Goal: Task Accomplishment & Management: Manage account settings

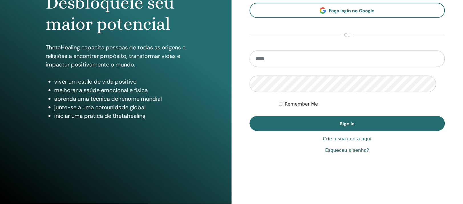
scroll to position [107, 0]
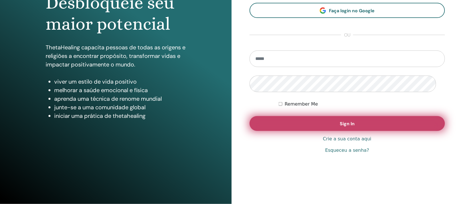
type input "**********"
click at [349, 123] on span "Sign In" at bounding box center [347, 124] width 15 height 6
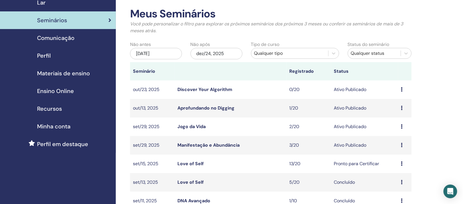
scroll to position [36, 0]
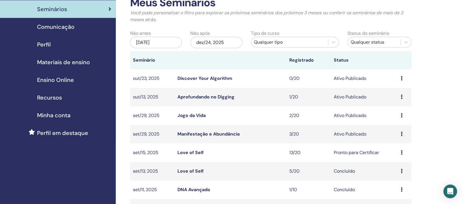
click at [222, 137] on link "Manifestação e Abundância" at bounding box center [209, 134] width 62 height 6
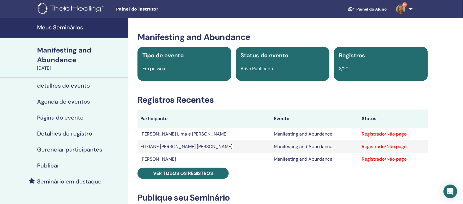
click at [54, 89] on h4 "detalhes do evento" at bounding box center [63, 85] width 53 height 7
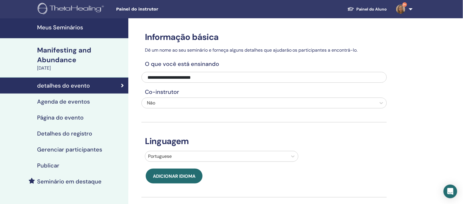
click at [43, 105] on h4 "Agenda de eventos" at bounding box center [63, 101] width 53 height 7
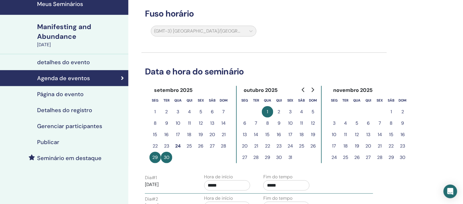
scroll to position [36, 0]
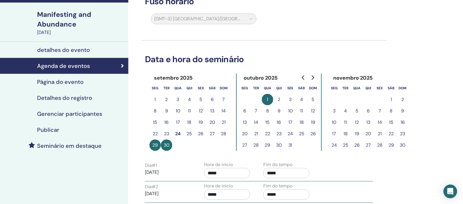
click at [249, 117] on button "6" at bounding box center [244, 110] width 11 height 11
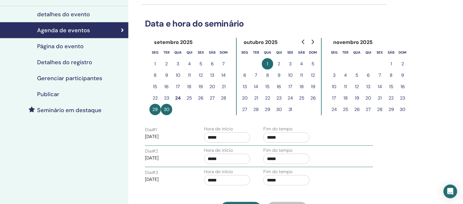
scroll to position [0, 0]
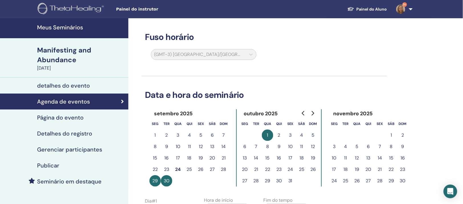
click at [75, 26] on h4 "Meus Seminários" at bounding box center [81, 27] width 88 height 7
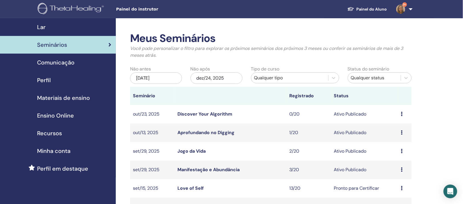
click at [403, 172] on icon at bounding box center [402, 169] width 2 height 5
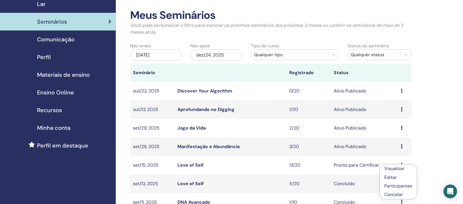
scroll to position [36, 0]
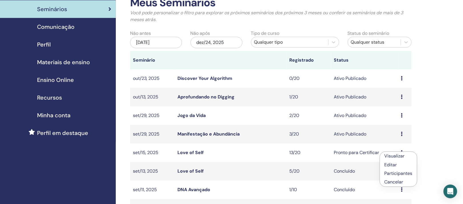
click at [395, 165] on link "Editar" at bounding box center [391, 165] width 13 height 6
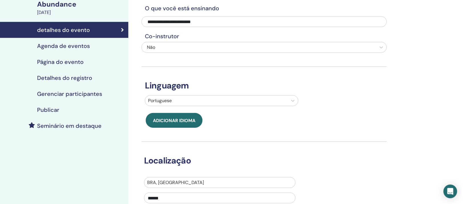
scroll to position [36, 0]
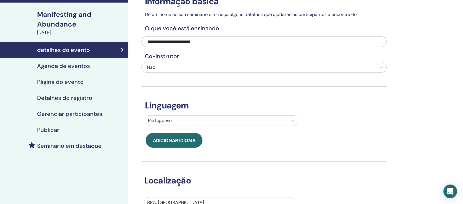
click at [59, 69] on h4 "Agenda de eventos" at bounding box center [63, 66] width 53 height 7
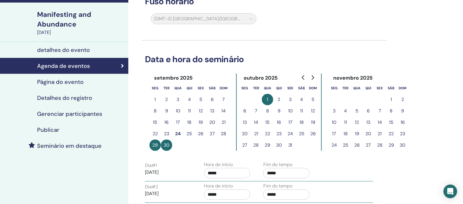
click at [249, 117] on button "6" at bounding box center [244, 110] width 11 height 11
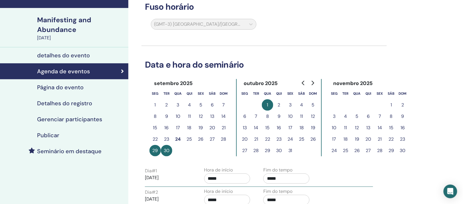
scroll to position [71, 0]
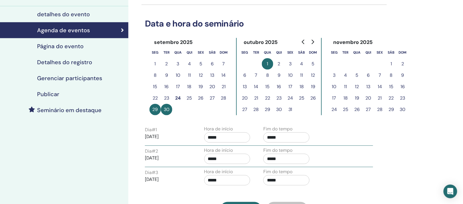
click at [273, 70] on button "1" at bounding box center [267, 63] width 11 height 11
click at [156, 115] on button "29" at bounding box center [155, 109] width 11 height 11
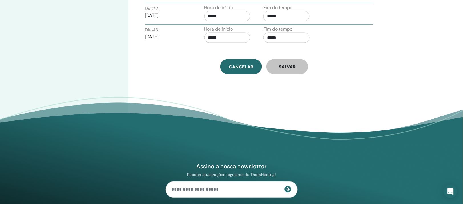
scroll to position [143, 0]
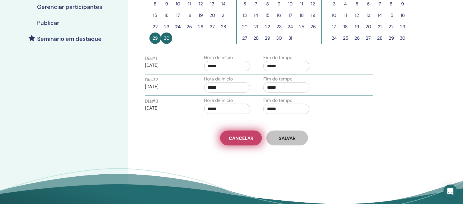
click at [234, 146] on link "Cancelar" at bounding box center [241, 138] width 42 height 15
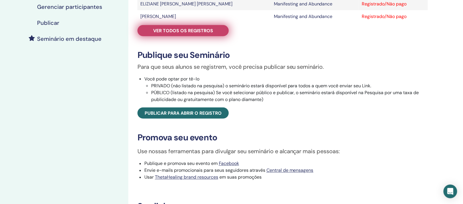
click at [189, 34] on span "Ver todos os registros" at bounding box center [183, 31] width 60 height 6
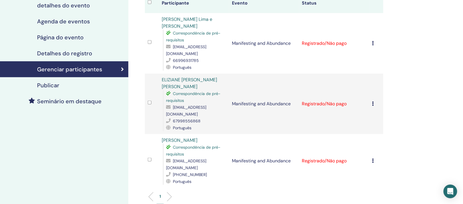
scroll to position [71, 0]
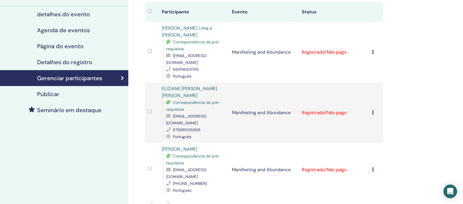
click at [61, 18] on h4 "detalhes do evento" at bounding box center [63, 14] width 53 height 7
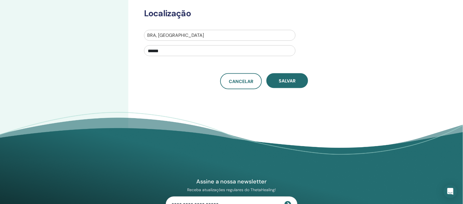
scroll to position [214, 0]
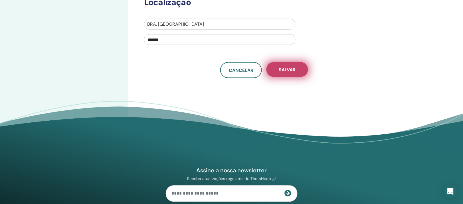
click at [274, 77] on button "Salvar" at bounding box center [288, 69] width 42 height 15
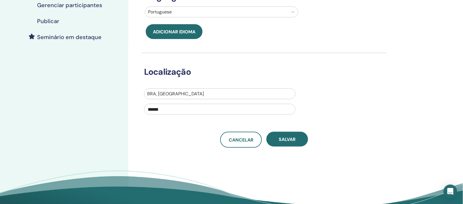
scroll to position [178, 0]
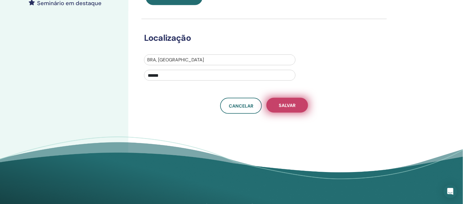
click at [286, 113] on button "Salvar" at bounding box center [288, 105] width 42 height 15
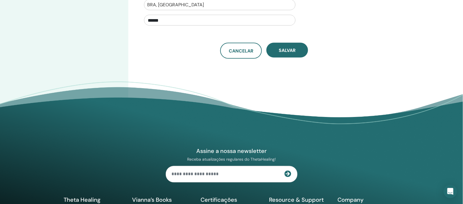
scroll to position [250, 0]
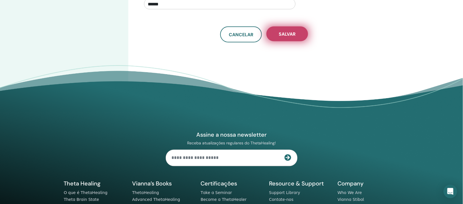
click at [283, 37] on span "Salvar" at bounding box center [287, 34] width 17 height 6
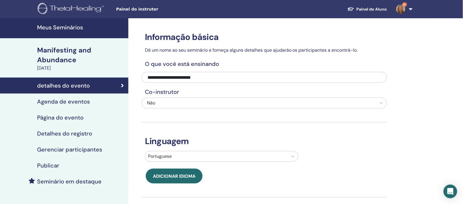
click at [81, 105] on h4 "Agenda de eventos" at bounding box center [63, 101] width 53 height 7
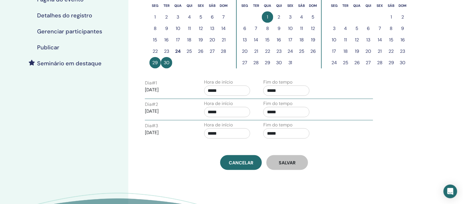
scroll to position [107, 0]
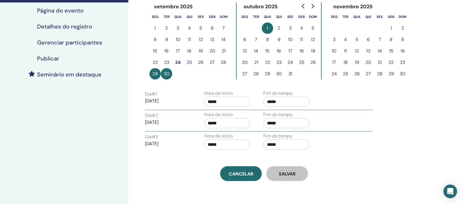
click at [250, 45] on button "6" at bounding box center [244, 39] width 11 height 11
click at [259, 45] on button "7" at bounding box center [256, 39] width 11 height 11
click at [274, 45] on button "8" at bounding box center [267, 39] width 11 height 11
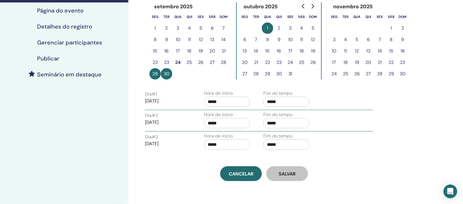
click at [283, 34] on button "2" at bounding box center [279, 28] width 11 height 11
click at [272, 34] on button "1" at bounding box center [267, 28] width 11 height 11
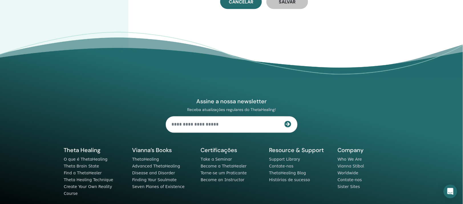
scroll to position [286, 0]
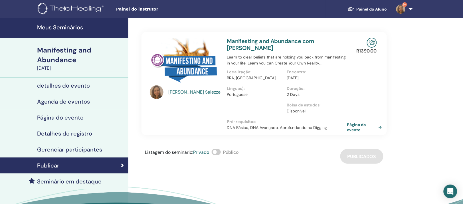
click at [55, 28] on h4 "Meus Seminários" at bounding box center [81, 27] width 88 height 7
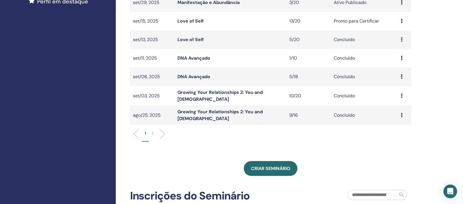
scroll to position [178, 0]
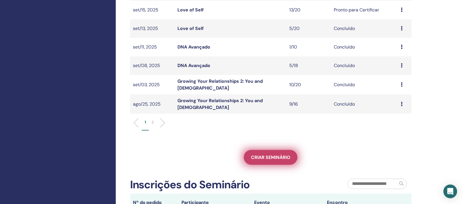
click at [273, 165] on link "Criar seminário" at bounding box center [271, 157] width 54 height 15
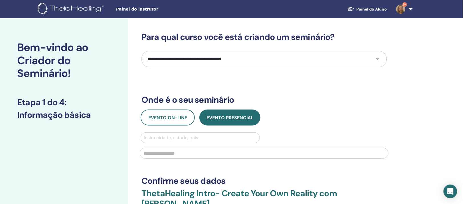
click at [267, 67] on select "**********" at bounding box center [265, 59] width 246 height 17
select select "*"
click at [142, 60] on select "**********" at bounding box center [265, 59] width 246 height 17
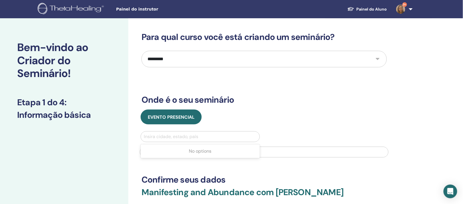
click at [210, 141] on div at bounding box center [200, 137] width 113 height 8
type input "******"
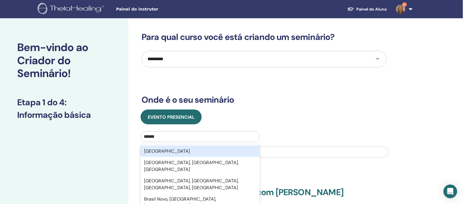
click at [184, 157] on div "Brasil" at bounding box center [200, 151] width 119 height 11
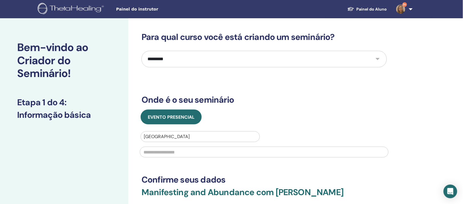
click at [187, 158] on input "text" at bounding box center [264, 152] width 249 height 11
type input "******"
click at [266, 149] on div "Evento presencial Brasil ******" at bounding box center [264, 135] width 254 height 51
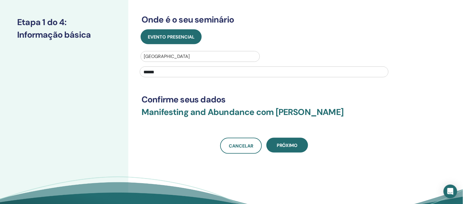
scroll to position [107, 0]
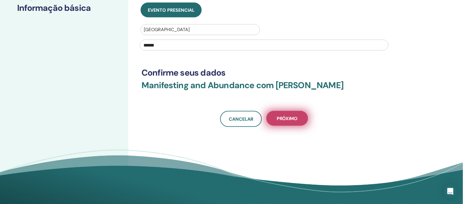
click at [279, 122] on span "Próximo" at bounding box center [287, 119] width 21 height 6
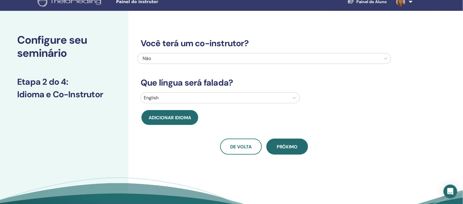
scroll to position [0, 0]
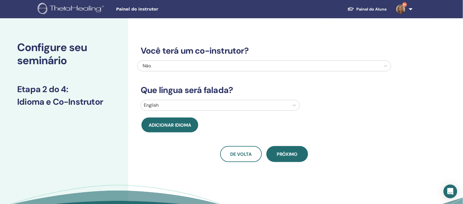
click at [225, 109] on div at bounding box center [215, 105] width 143 height 8
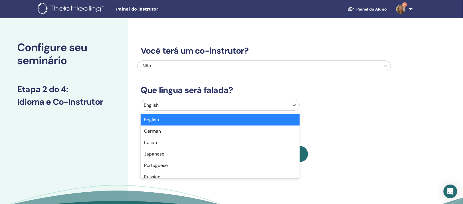
scroll to position [20, 0]
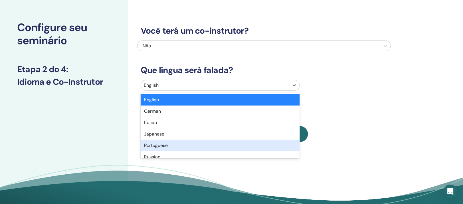
click at [160, 151] on div "Portuguese" at bounding box center [220, 145] width 159 height 11
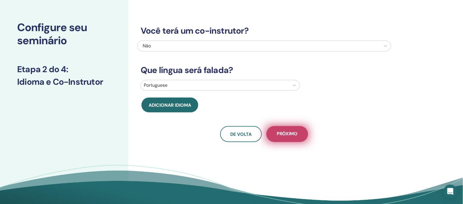
click at [291, 138] on span "Próximo" at bounding box center [287, 134] width 21 height 7
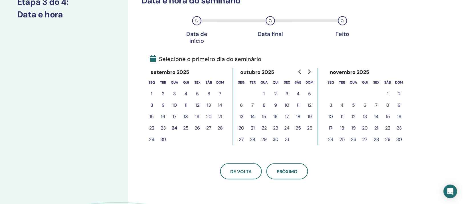
scroll to position [91, 0]
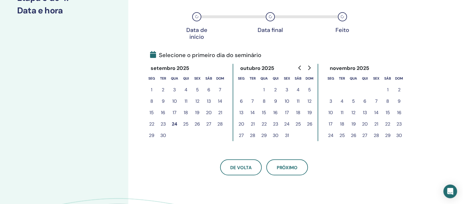
click at [244, 107] on button "6" at bounding box center [241, 101] width 11 height 11
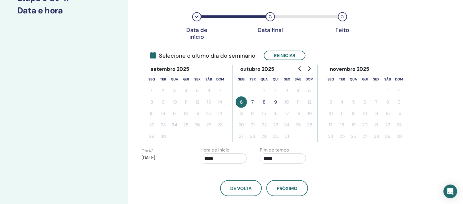
click at [269, 108] on button "8" at bounding box center [264, 102] width 11 height 11
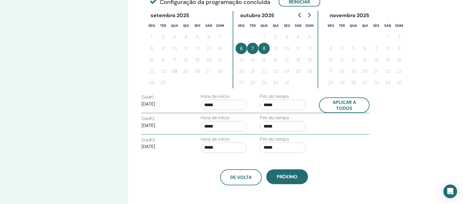
scroll to position [163, 0]
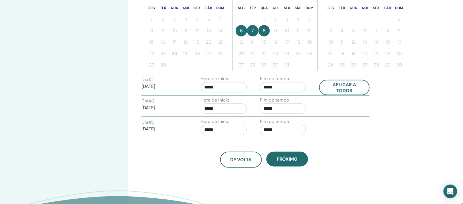
click at [227, 93] on input "*****" at bounding box center [224, 87] width 46 height 10
click at [232, 128] on span "▲" at bounding box center [231, 127] width 11 height 11
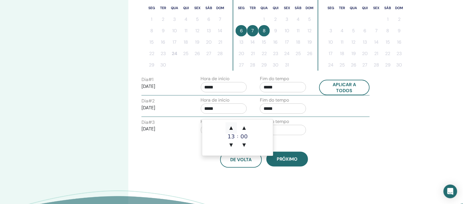
click at [232, 128] on span "▲" at bounding box center [231, 127] width 11 height 11
type input "*****"
click at [232, 131] on span "▲" at bounding box center [231, 127] width 11 height 11
click at [231, 128] on span "▲" at bounding box center [231, 127] width 11 height 11
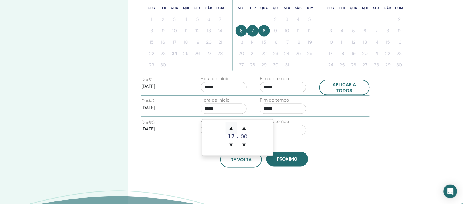
click at [231, 127] on span "▲" at bounding box center [231, 127] width 11 height 11
click at [230, 143] on span "▼" at bounding box center [231, 145] width 11 height 11
click at [243, 146] on span "▼" at bounding box center [244, 145] width 11 height 11
click at [242, 146] on span "▼" at bounding box center [244, 145] width 11 height 11
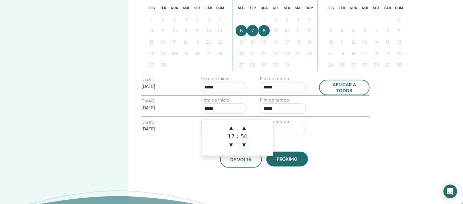
click at [242, 146] on span "▼" at bounding box center [244, 145] width 11 height 11
click at [297, 114] on input "*****" at bounding box center [283, 109] width 46 height 10
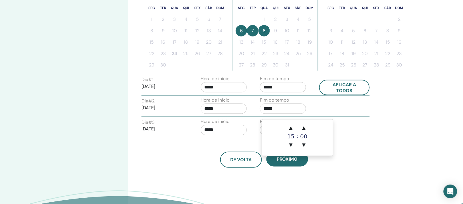
click at [280, 93] on input "*****" at bounding box center [283, 87] width 46 height 10
click at [292, 128] on span "▲" at bounding box center [291, 127] width 11 height 11
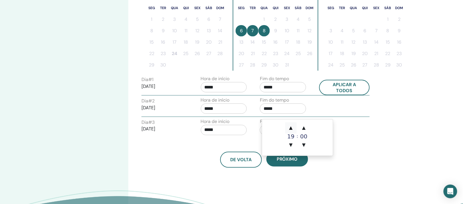
click at [292, 128] on span "▲" at bounding box center [291, 127] width 11 height 11
click at [291, 129] on span "▲" at bounding box center [291, 127] width 11 height 11
click at [303, 128] on span "▲" at bounding box center [303, 127] width 11 height 11
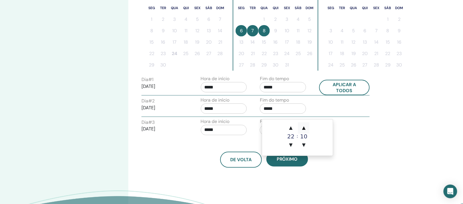
click at [303, 128] on span "▲" at bounding box center [303, 127] width 11 height 11
type input "*****"
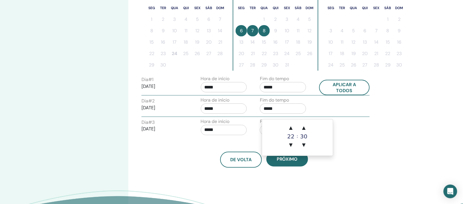
click at [338, 117] on div "Dia # 2 2025/10/07 Hora de início ***** Fim do tempo *****" at bounding box center [255, 107] width 237 height 20
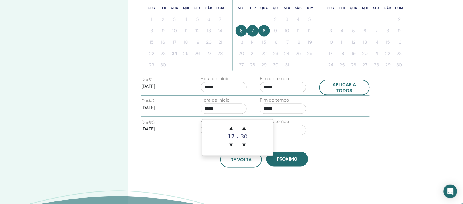
click at [228, 93] on input "*****" at bounding box center [224, 87] width 46 height 10
click at [231, 127] on span "▲" at bounding box center [231, 127] width 11 height 11
type input "*****"
click at [337, 117] on div "Dia # 2 2025/10/07 Hora de início ***** Fim do tempo *****" at bounding box center [255, 107] width 237 height 20
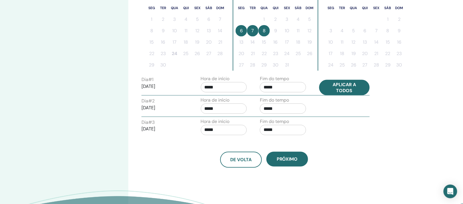
click at [345, 95] on button "Aplicar a todos" at bounding box center [345, 87] width 51 height 15
type input "*****"
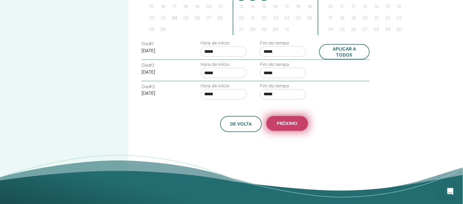
click at [296, 127] on span "Próximo" at bounding box center [287, 124] width 21 height 6
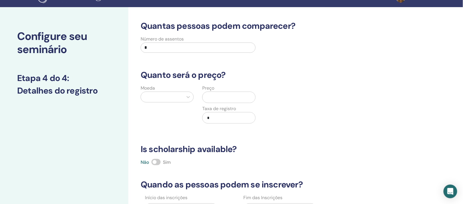
scroll to position [0, 0]
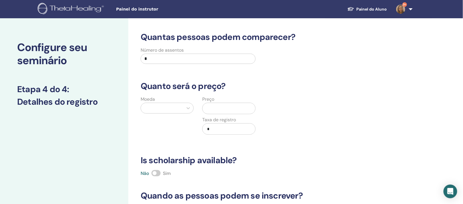
click at [194, 64] on input "*" at bounding box center [198, 59] width 115 height 10
type input "**"
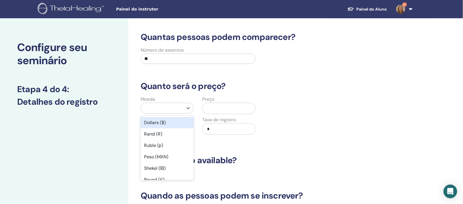
click at [172, 112] on div at bounding box center [162, 108] width 37 height 8
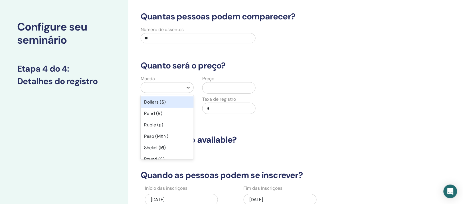
scroll to position [21, 0]
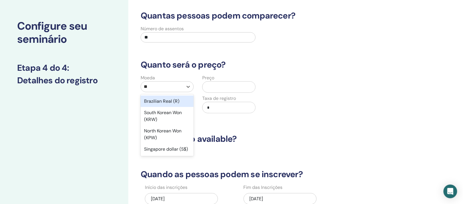
type input "***"
click at [172, 107] on div "Brazilian Real (R)" at bounding box center [167, 101] width 53 height 11
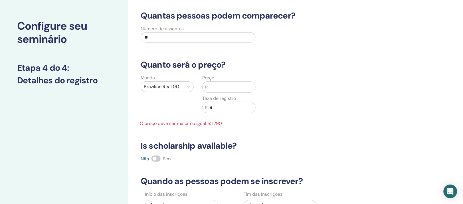
click at [221, 93] on input "text" at bounding box center [231, 87] width 47 height 11
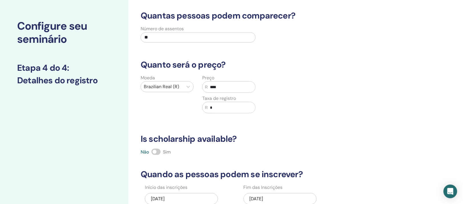
type input "****"
click at [288, 120] on div "Moeda Brazilian Real (R) Preço R **** Taxa de registro R *" at bounding box center [260, 98] width 254 height 46
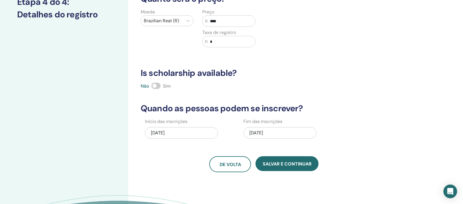
scroll to position [93, 0]
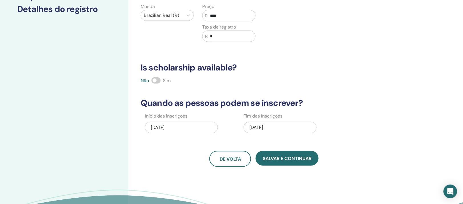
click at [161, 84] on span at bounding box center [156, 80] width 9 height 6
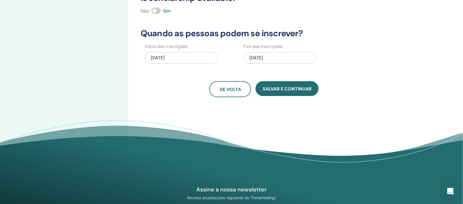
scroll to position [164, 0]
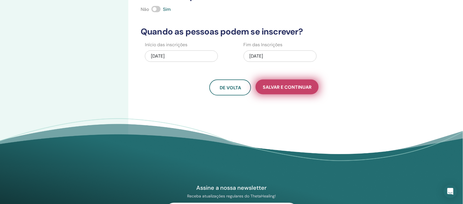
click at [267, 95] on button "Salvar e continuar" at bounding box center [287, 87] width 63 height 15
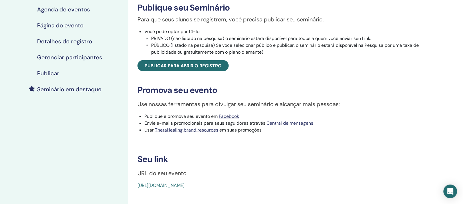
scroll to position [107, 0]
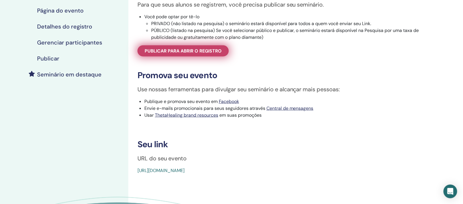
click at [190, 54] on span "Publicar para abrir o registro" at bounding box center [183, 51] width 77 height 6
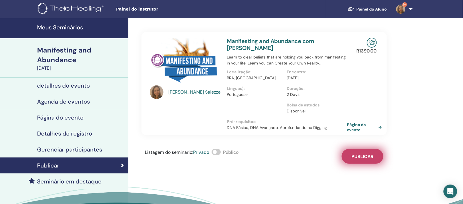
click at [364, 160] on span "Publicar" at bounding box center [363, 157] width 22 height 6
click at [357, 132] on link "Página do evento" at bounding box center [366, 127] width 37 height 10
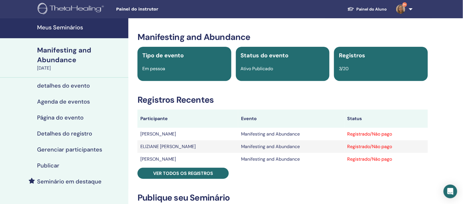
click at [80, 28] on h4 "Meus Seminários" at bounding box center [81, 27] width 88 height 7
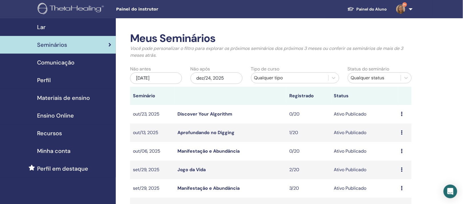
scroll to position [36, 0]
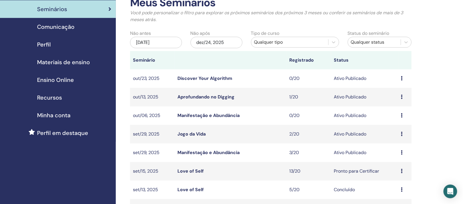
click at [195, 156] on link "Manifestação e Abundância" at bounding box center [209, 153] width 62 height 6
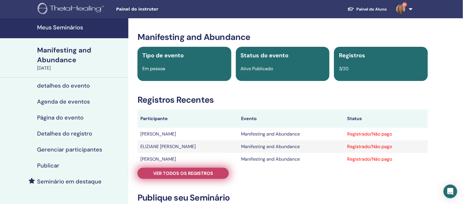
click at [177, 176] on span "Ver todos os registros" at bounding box center [183, 173] width 60 height 6
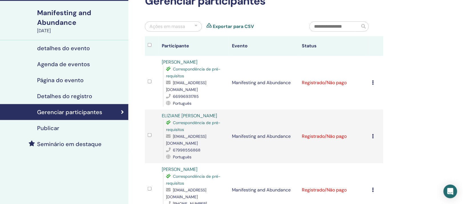
scroll to position [36, 0]
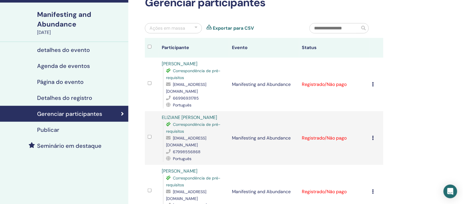
click at [176, 32] on div "Ações em massa" at bounding box center [168, 28] width 36 height 7
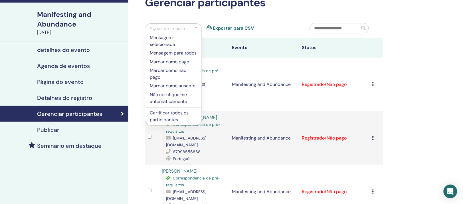
scroll to position [71, 0]
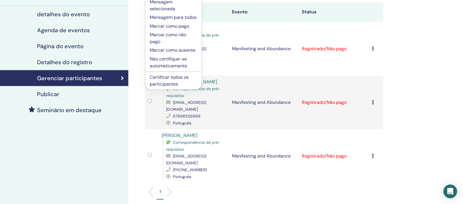
click at [441, 111] on div "Meus Seminários Manifesting and Abundance September 29, 2025 detalhes do evento…" at bounding box center [231, 116] width 463 height 339
click at [442, 111] on div "Meus Seminários Manifesting and Abundance September 29, 2025 detalhes do evento…" at bounding box center [231, 116] width 463 height 339
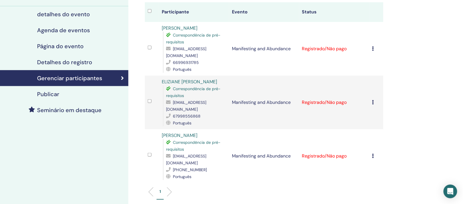
click at [370, 69] on td "Cancelar registro Não certifique-se automaticamente Marcar como pago Marcar com…" at bounding box center [377, 49] width 14 height 54
click at [373, 51] on icon at bounding box center [374, 48] width 2 height 5
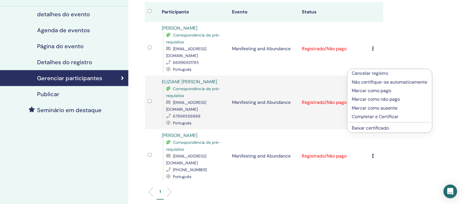
click at [379, 73] on p "Cancelar registro" at bounding box center [390, 73] width 76 height 7
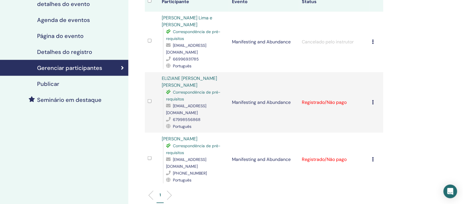
scroll to position [107, 0]
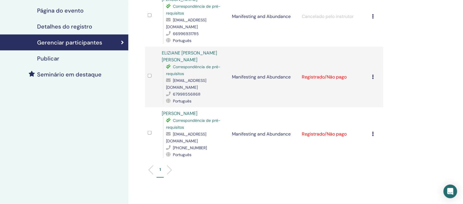
click at [373, 79] on icon at bounding box center [374, 77] width 2 height 5
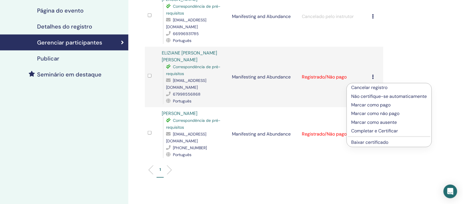
click at [377, 89] on p "Cancelar registro" at bounding box center [390, 87] width 76 height 7
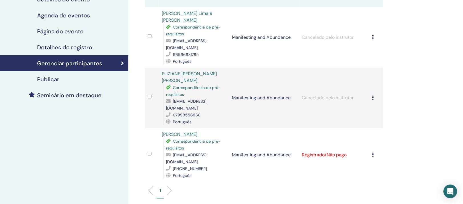
scroll to position [107, 0]
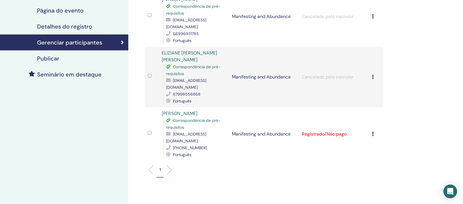
click at [373, 134] on icon at bounding box center [374, 134] width 2 height 5
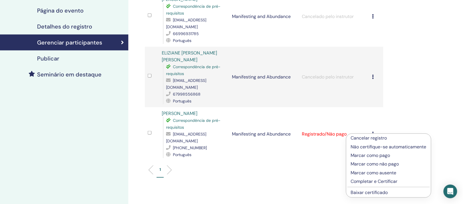
click at [374, 138] on p "Cancelar registro" at bounding box center [389, 138] width 76 height 7
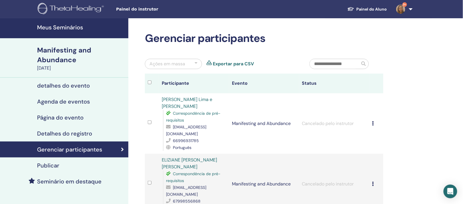
click at [77, 29] on h4 "Meus Seminários" at bounding box center [81, 27] width 88 height 7
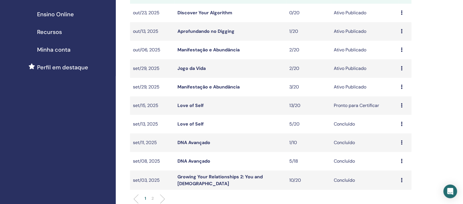
scroll to position [107, 0]
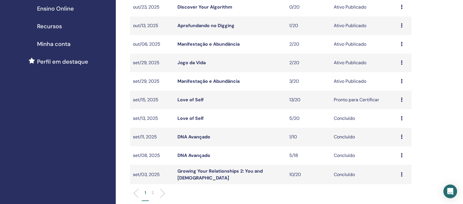
click at [400, 91] on td "Visualizar Editar Participantes Cancelar" at bounding box center [405, 81] width 13 height 19
click at [402, 83] on icon at bounding box center [402, 81] width 2 height 5
click at [397, 131] on p "Cancelar" at bounding box center [398, 127] width 28 height 7
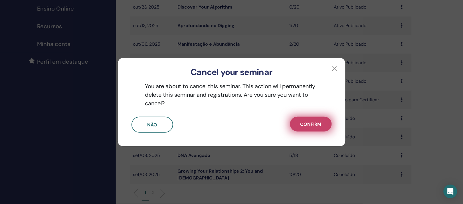
click at [315, 124] on span "Confirm" at bounding box center [311, 124] width 21 height 6
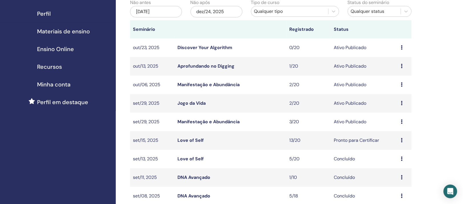
scroll to position [71, 0]
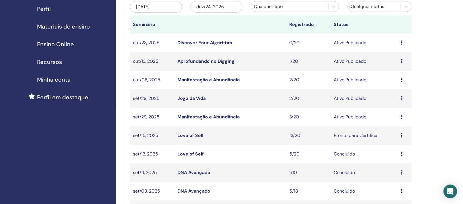
click at [187, 101] on link "Jogo da Vida" at bounding box center [192, 98] width 28 height 6
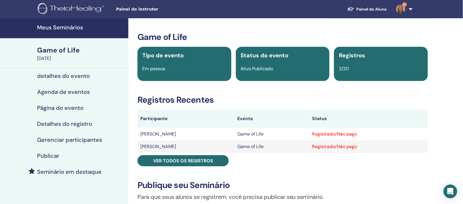
click at [57, 26] on h4 "Meus Seminários" at bounding box center [81, 27] width 88 height 7
